Goal: Find specific page/section: Find specific page/section

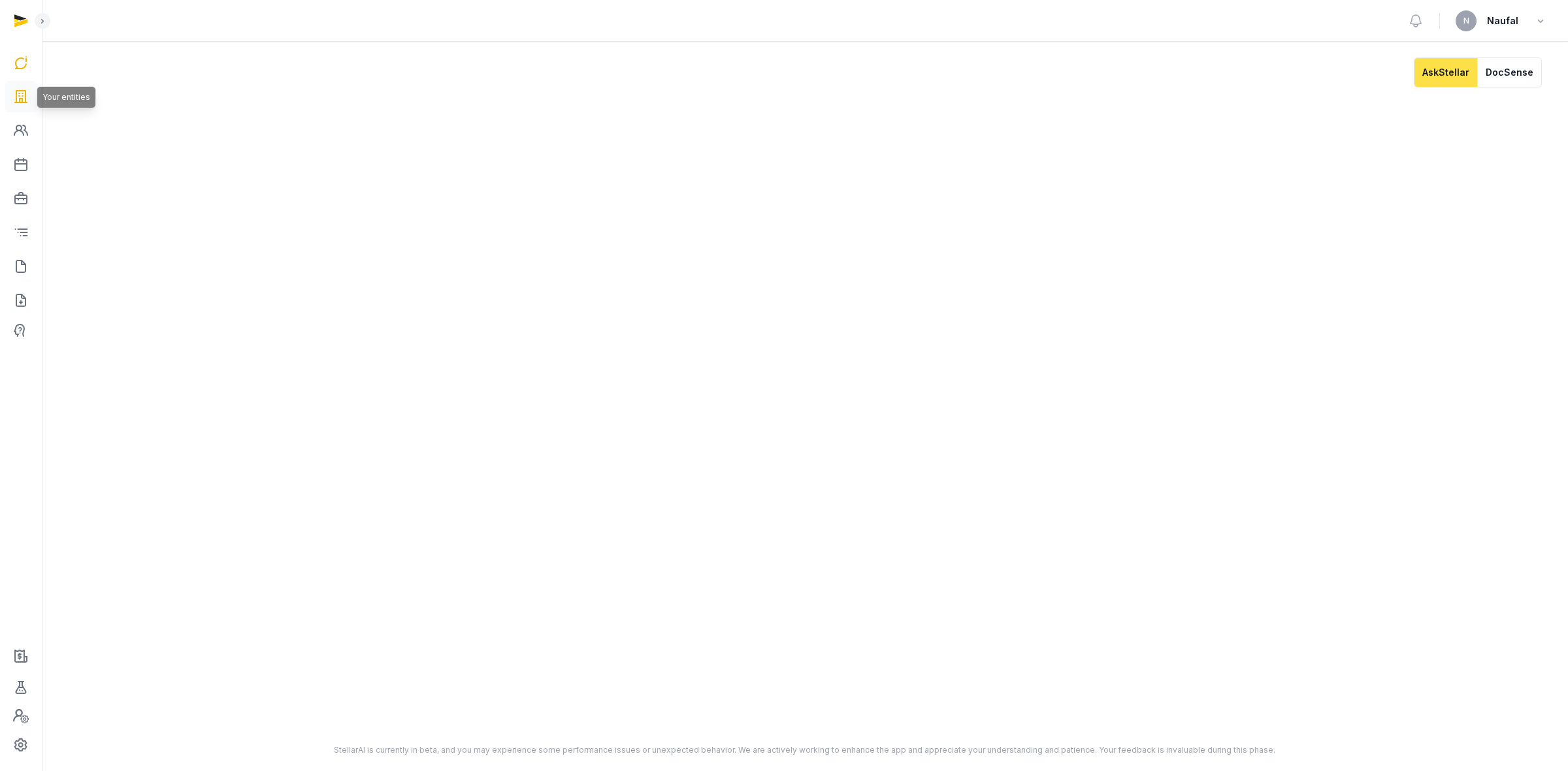
click at [11, 92] on link at bounding box center [21, 96] width 31 height 31
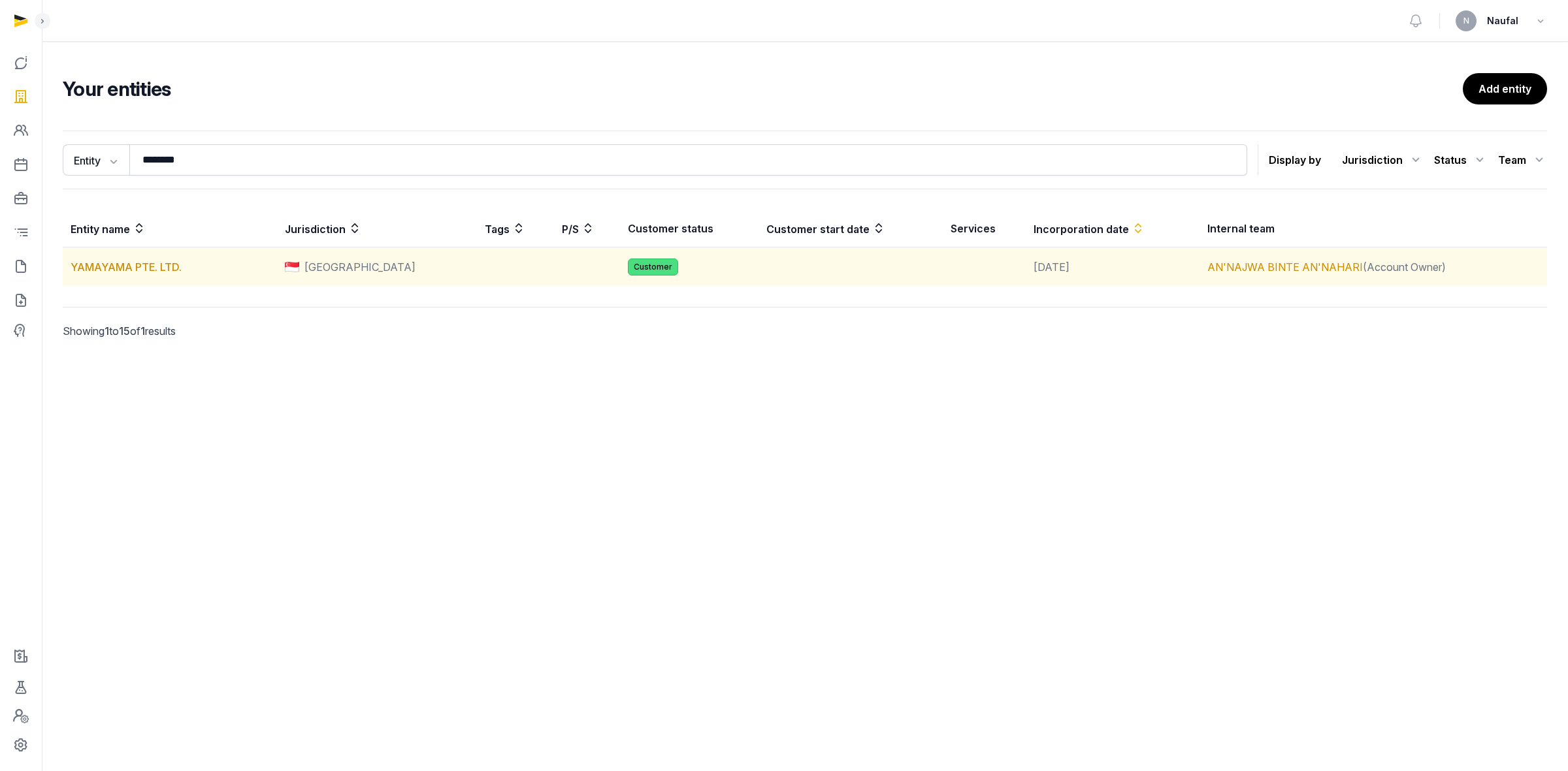
click at [128, 259] on td "YAMAYAMA PTE. LTD." at bounding box center [170, 267] width 215 height 39
click at [112, 272] on link "YAMAYAMA PTE. LTD." at bounding box center [127, 267] width 111 height 13
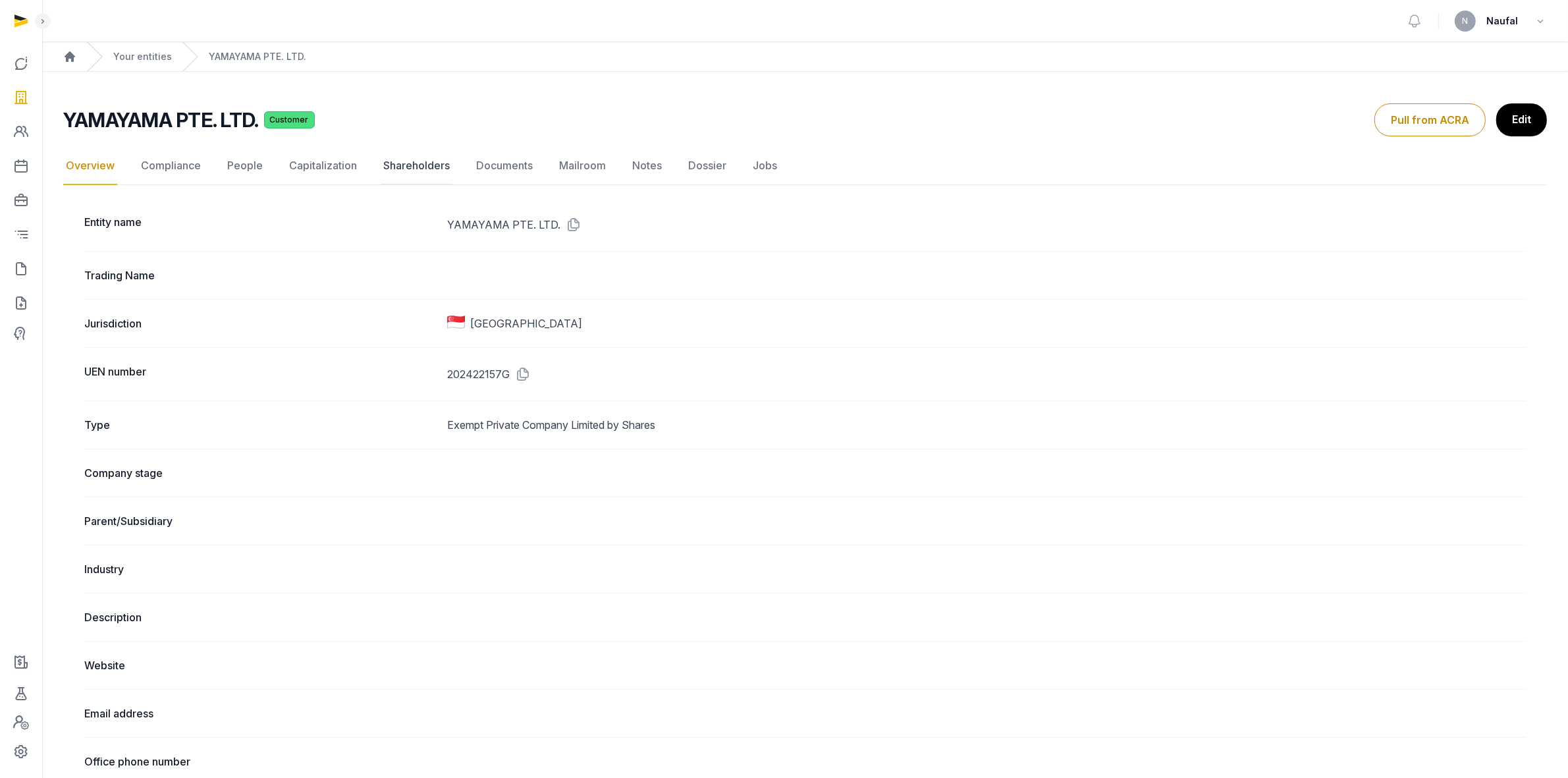
click at [390, 161] on link "Shareholders" at bounding box center [416, 166] width 72 height 38
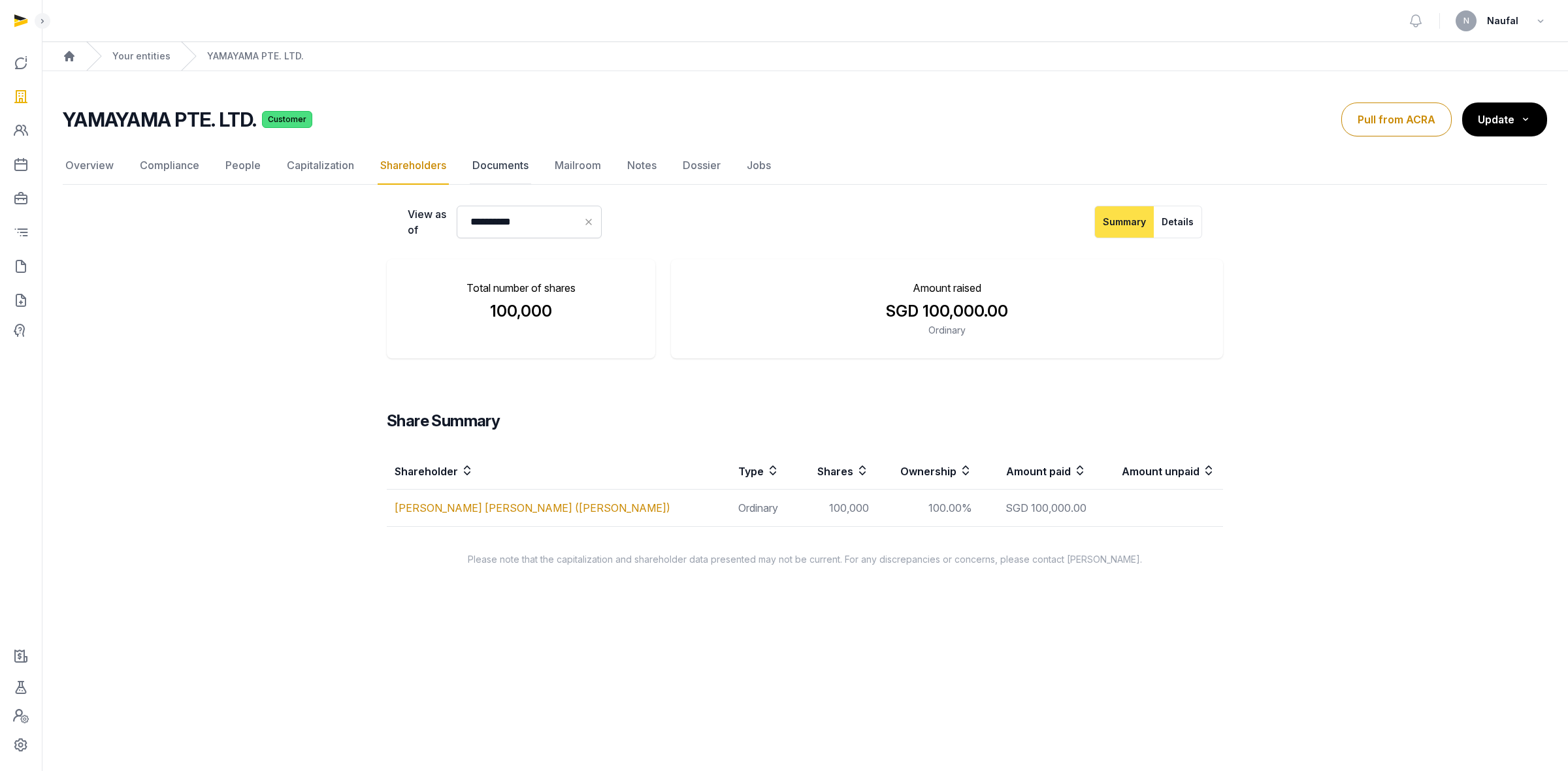
click at [499, 164] on link "Documents" at bounding box center [500, 166] width 61 height 38
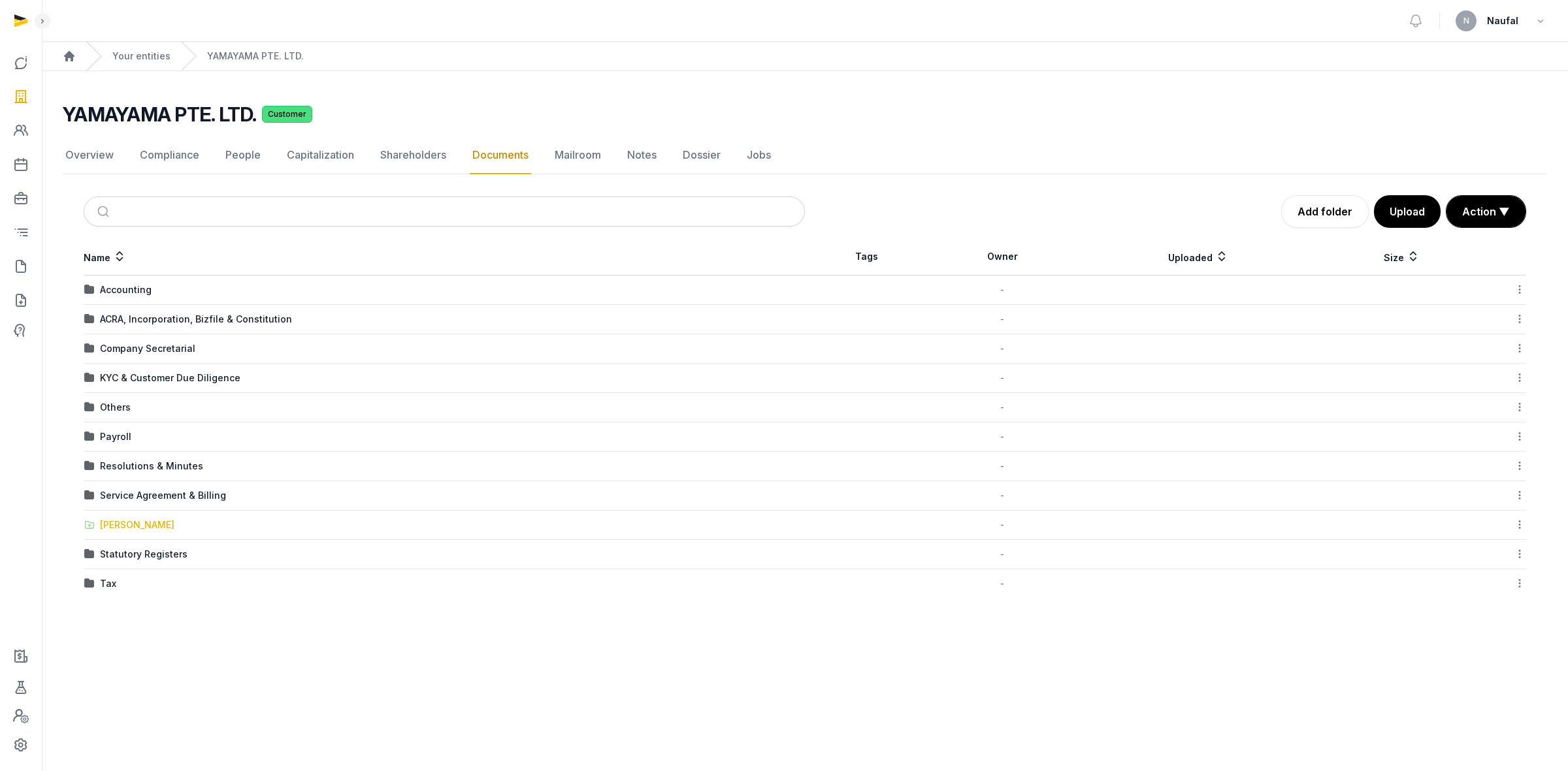
click at [119, 528] on div "[PERSON_NAME]" at bounding box center [137, 524] width 75 height 13
